Goal: Task Accomplishment & Management: Manage account settings

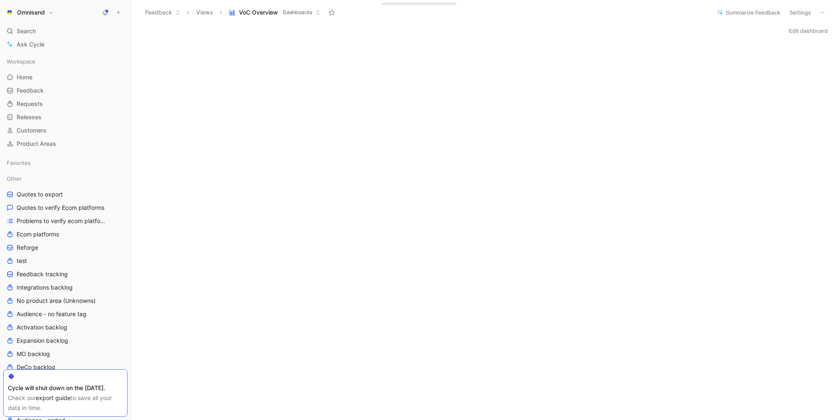
scroll to position [289, 0]
click at [49, 19] on div "Omnisend Search ⌘ K Ask Cycle Workspace Home G then H Feedback G then F Request…" at bounding box center [65, 210] width 131 height 420
click at [51, 12] on button "Omnisend" at bounding box center [29, 13] width 52 height 12
click at [64, 86] on div "Workspace settings G then S" at bounding box center [56, 85] width 102 height 13
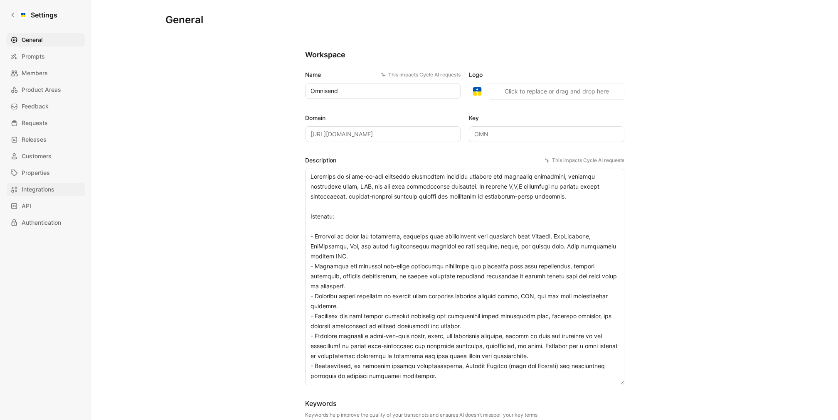
click at [55, 187] on link "Integrations" at bounding box center [46, 189] width 78 height 13
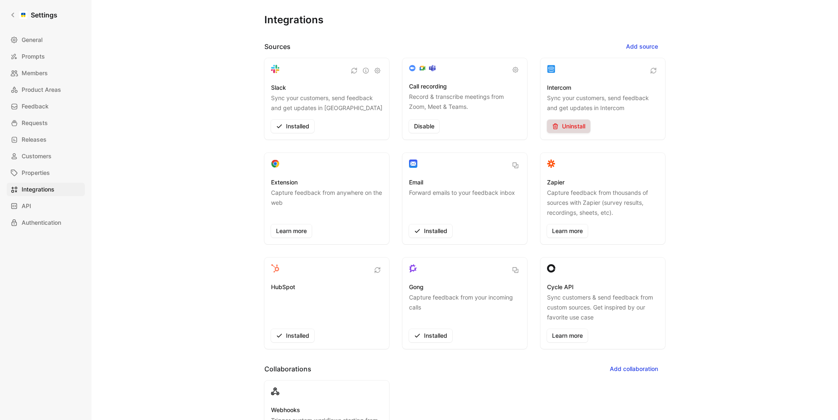
click at [571, 125] on span "Uninstall" at bounding box center [568, 126] width 33 height 10
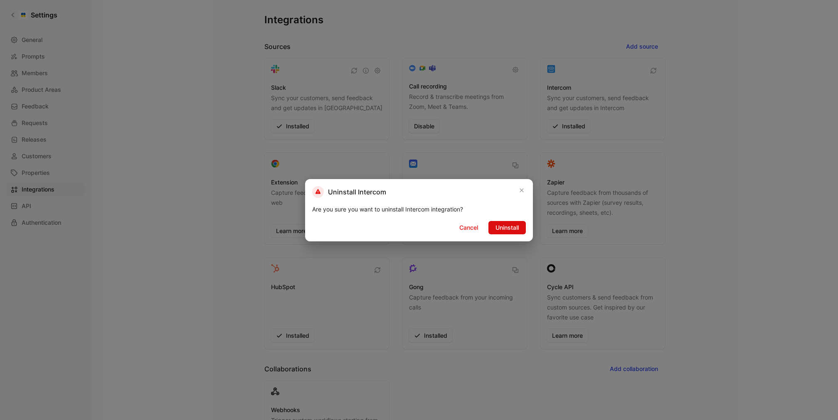
click at [509, 229] on span "Uninstall" at bounding box center [506, 228] width 23 height 10
